Goal: Check status

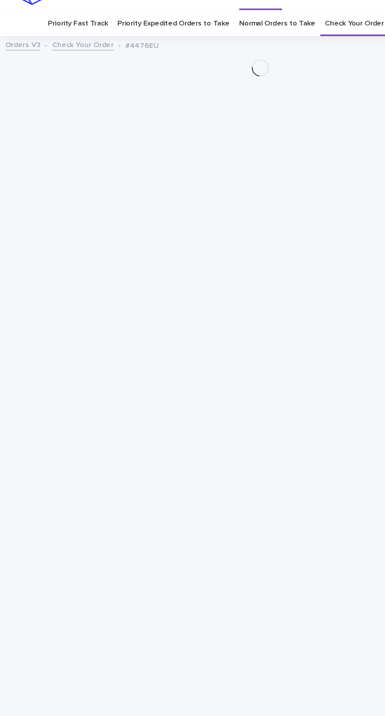
scroll to position [25, 0]
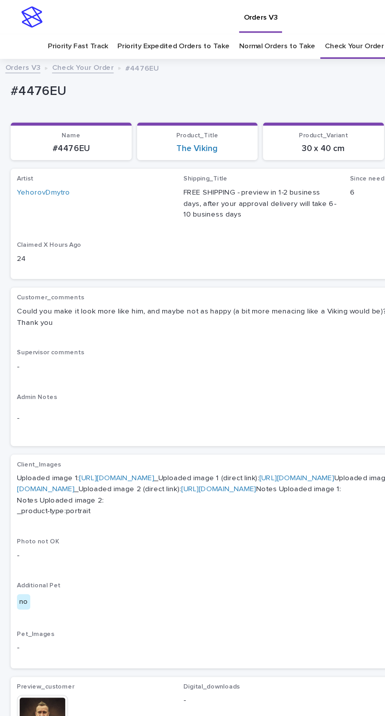
click at [269, 25] on link "Check Your Order" at bounding box center [262, 34] width 44 height 18
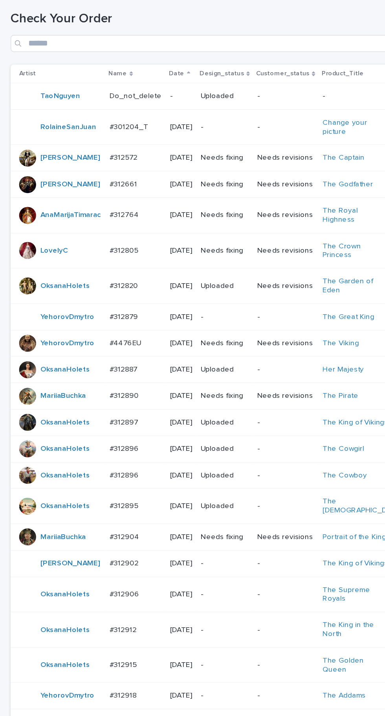
click at [100, 368] on p "#4476EU" at bounding box center [93, 368] width 25 height 8
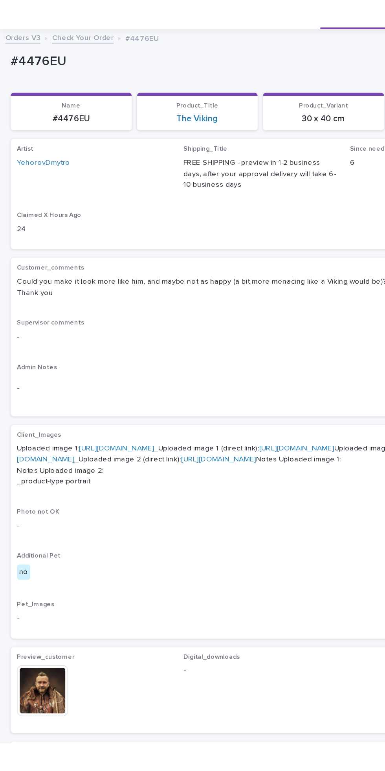
scroll to position [43, 0]
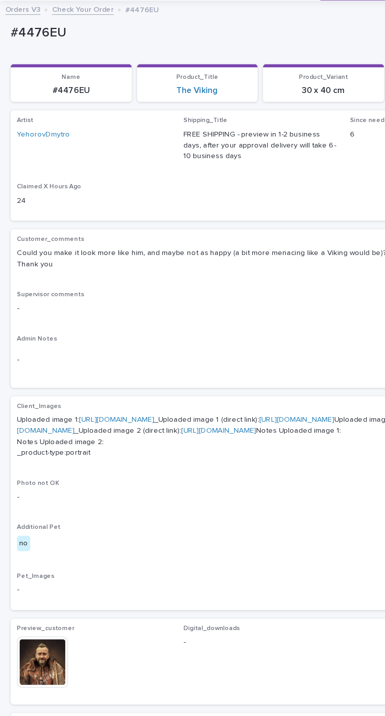
click at [116, 322] on link "[URL][DOMAIN_NAME]" at bounding box center [160, 315] width 294 height 14
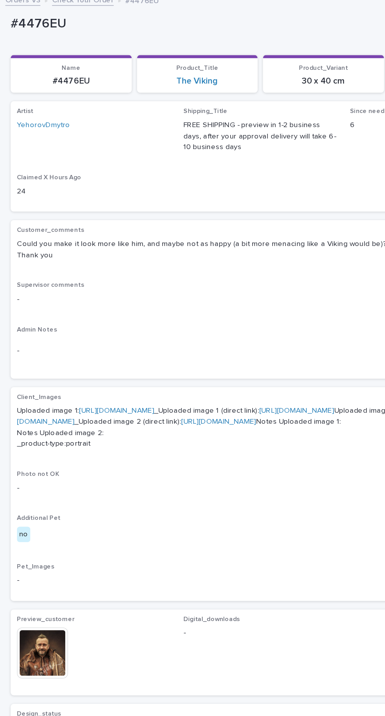
click at [114, 344] on link "[URL][DOMAIN_NAME]" at bounding box center [85, 344] width 55 height 5
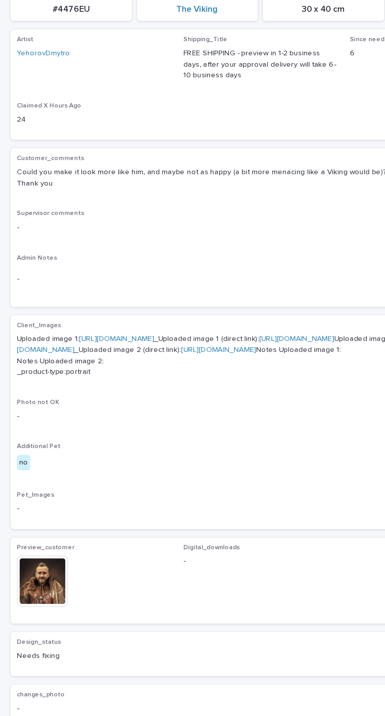
click at [48, 490] on img at bounding box center [32, 471] width 38 height 38
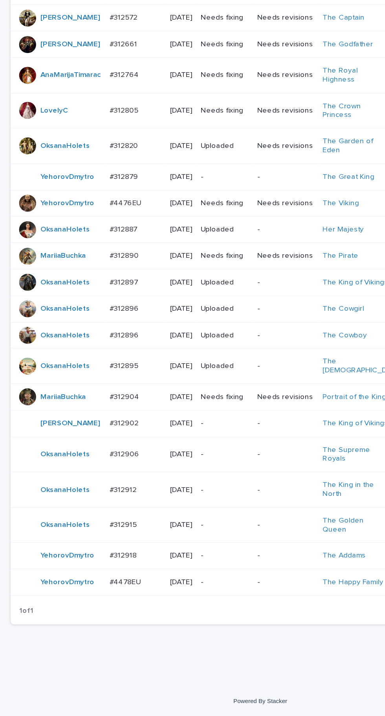
click at [98, 621] on p "#4478EU" at bounding box center [93, 616] width 25 height 8
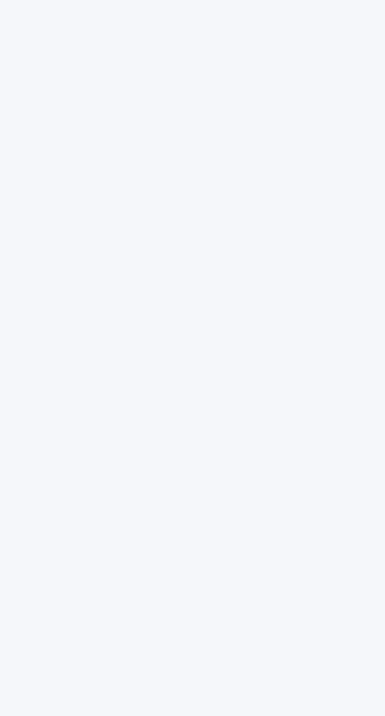
scroll to position [25, 0]
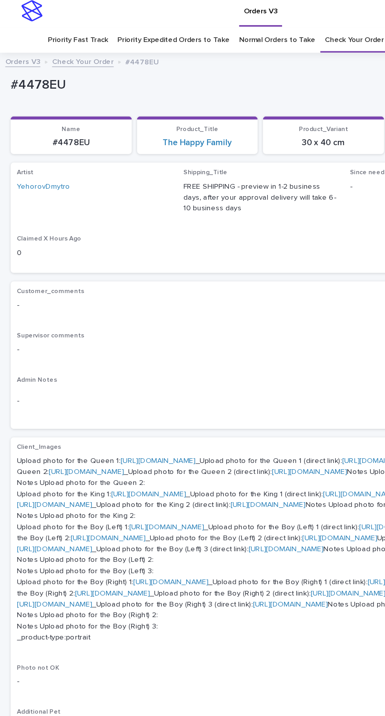
click at [130, 343] on link "[URL][DOMAIN_NAME]" at bounding box center [116, 345] width 55 height 5
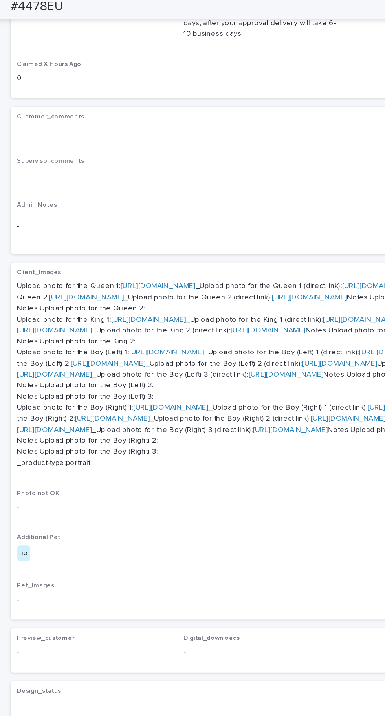
scroll to position [333, 0]
click at [115, 309] on link "[URL][DOMAIN_NAME]" at bounding box center [126, 305] width 55 height 5
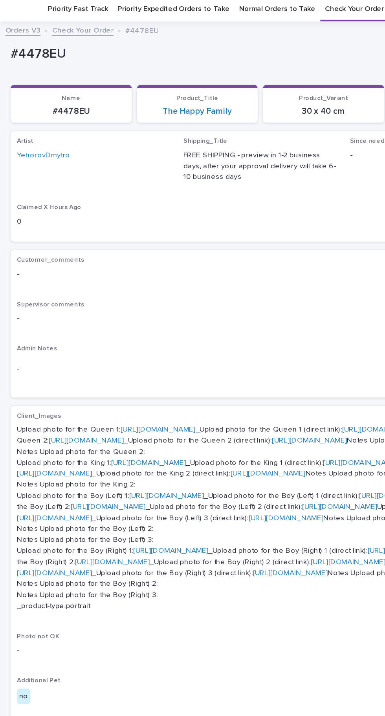
scroll to position [35, 0]
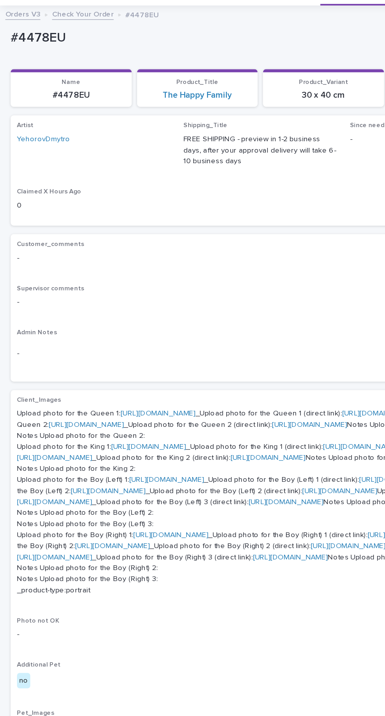
click at [131, 308] on link "[URL][DOMAIN_NAME]" at bounding box center [116, 310] width 55 height 5
click at [91, 322] on link "[URL][DOMAIN_NAME]" at bounding box center [63, 318] width 55 height 5
click at [108, 338] on link "[URL][DOMAIN_NAME]" at bounding box center [109, 335] width 55 height 5
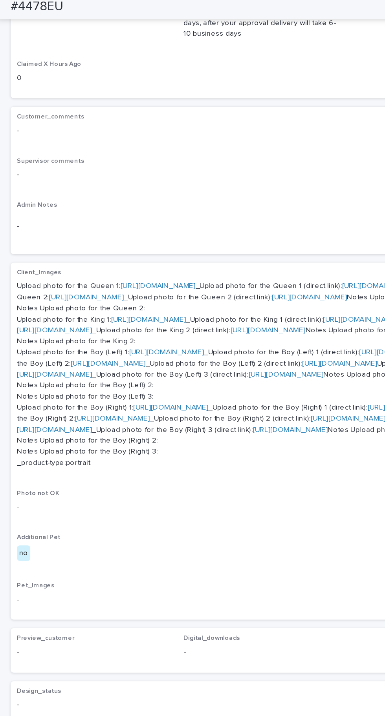
scroll to position [167, 0]
click at [113, 268] on link "[URL][DOMAIN_NAME]" at bounding box center [122, 265] width 55 height 5
